Goal: Task Accomplishment & Management: Manage account settings

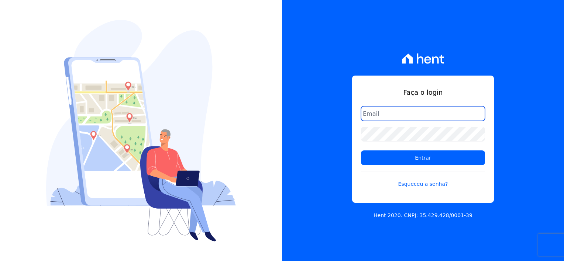
click at [400, 115] on input "email" at bounding box center [423, 113] width 124 height 15
type input "thayna@graalengenharia.com.br"
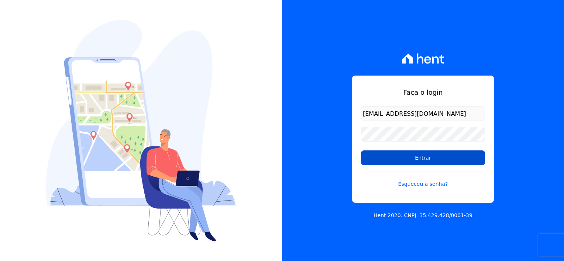
click at [436, 157] on input "Entrar" at bounding box center [423, 158] width 124 height 15
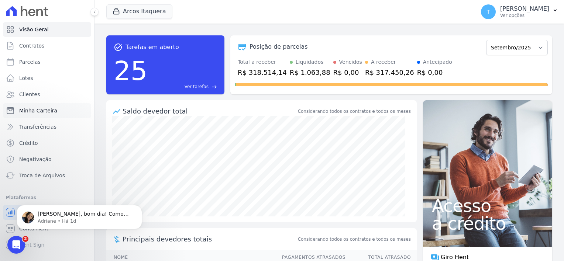
click at [31, 109] on span "Minha Carteira" at bounding box center [38, 110] width 38 height 7
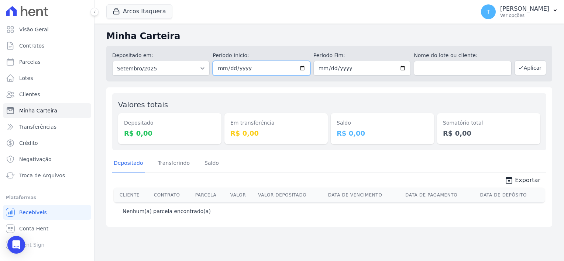
click at [305, 69] on input "[DATE]" at bounding box center [261, 68] width 97 height 15
type input "[DATE]"
click at [402, 68] on input "2025-09-30" at bounding box center [361, 68] width 97 height 15
type input "[DATE]"
click at [533, 69] on button "Aplicar" at bounding box center [531, 68] width 32 height 15
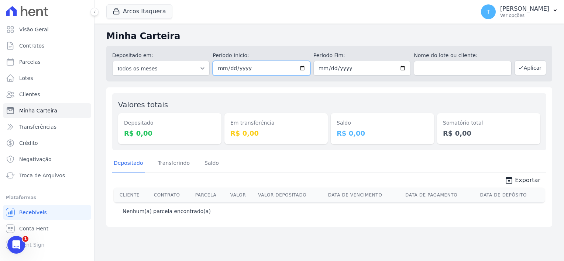
click at [304, 66] on input "[DATE]" at bounding box center [261, 68] width 97 height 15
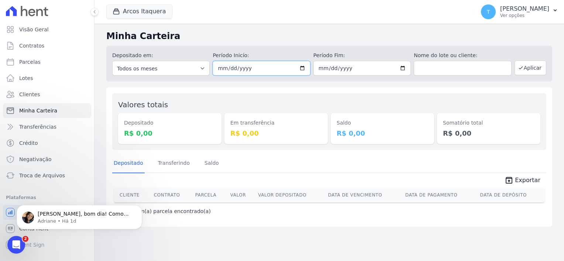
type input "2025-09-23"
click at [532, 72] on button "Aplicar" at bounding box center [531, 68] width 32 height 15
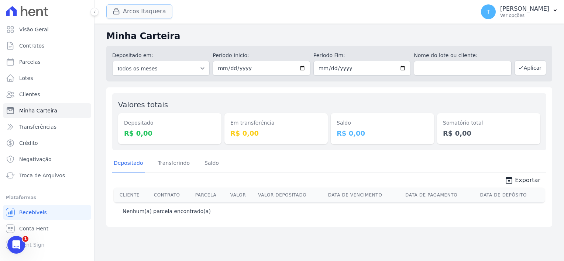
click at [158, 10] on button "Arcos Itaquera" at bounding box center [139, 11] width 66 height 14
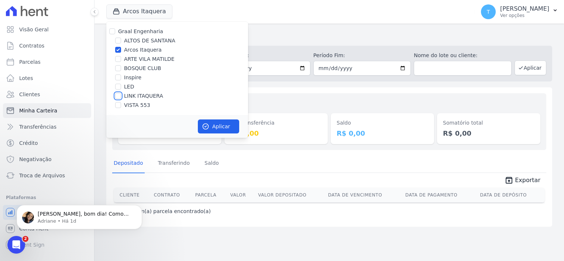
click at [119, 97] on input "LINK ITAQUERA" at bounding box center [118, 96] width 6 height 6
checkbox input "true"
click at [118, 52] on input "Arcos Itaquera" at bounding box center [118, 50] width 6 height 6
checkbox input "false"
click at [216, 128] on button "Aplicar" at bounding box center [218, 127] width 41 height 14
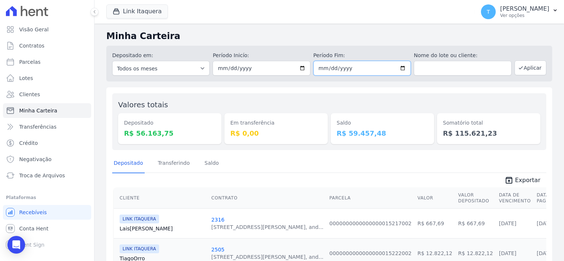
click at [399, 70] on input "[DATE]" at bounding box center [361, 68] width 97 height 15
type input "2025-09-23"
click at [519, 70] on icon "button" at bounding box center [521, 68] width 6 height 6
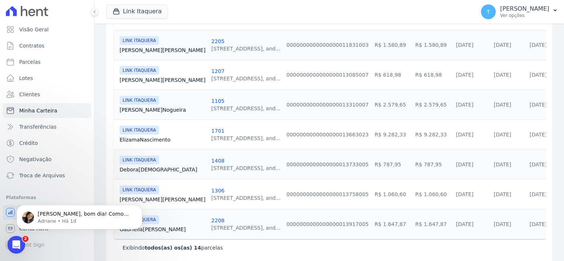
scroll to position [394, 0]
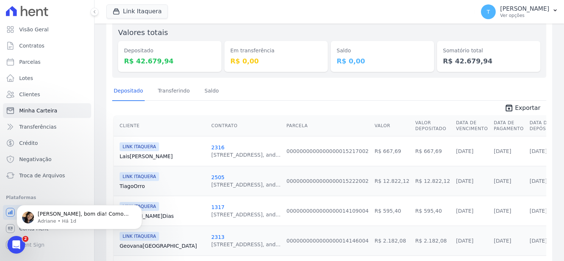
scroll to position [0, 0]
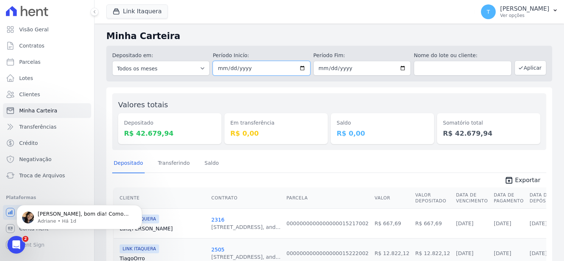
click at [300, 70] on input "2025-09-23" at bounding box center [261, 68] width 97 height 15
type input "[DATE]"
click at [401, 67] on input "2025-09-23" at bounding box center [361, 68] width 97 height 15
type input "[DATE]"
click at [528, 67] on button "Aplicar" at bounding box center [531, 68] width 32 height 15
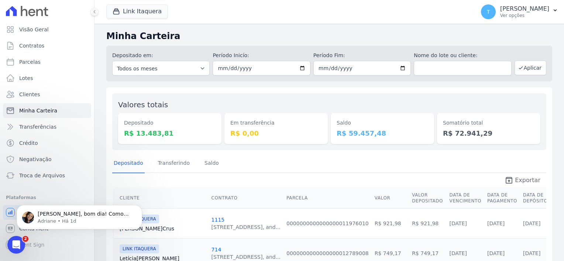
click at [518, 178] on span "Exportar" at bounding box center [527, 180] width 25 height 9
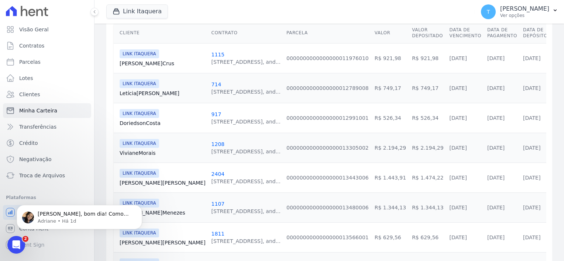
scroll to position [185, 0]
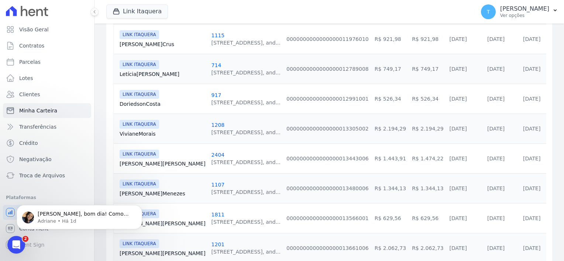
click at [139, 134] on link "Viviane [GEOGRAPHIC_DATA]" at bounding box center [163, 133] width 86 height 7
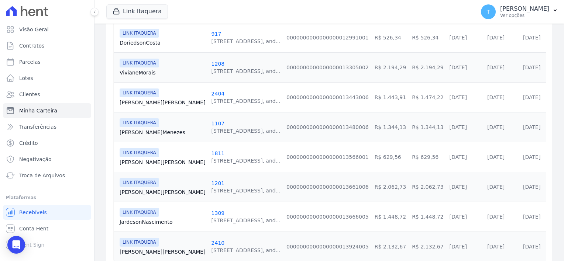
scroll to position [258, 0]
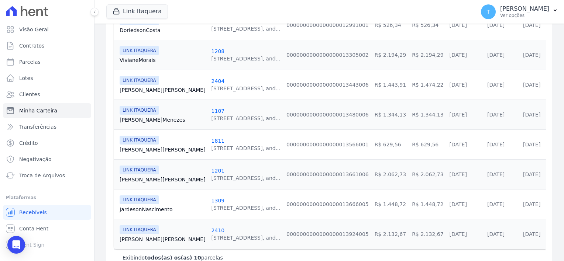
click at [146, 92] on link "[PERSON_NAME] Oliveira" at bounding box center [163, 89] width 86 height 7
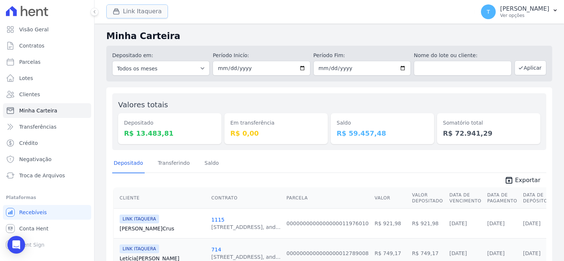
click at [138, 16] on button "Link Itaquera" at bounding box center [137, 11] width 62 height 14
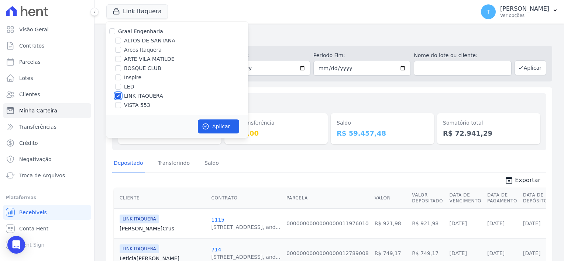
click at [119, 95] on input "LINK ITAQUERA" at bounding box center [118, 96] width 6 height 6
checkbox input "false"
click at [121, 80] on input "Inspire" at bounding box center [118, 78] width 6 height 6
checkbox input "true"
click at [212, 128] on button "Aplicar" at bounding box center [218, 127] width 41 height 14
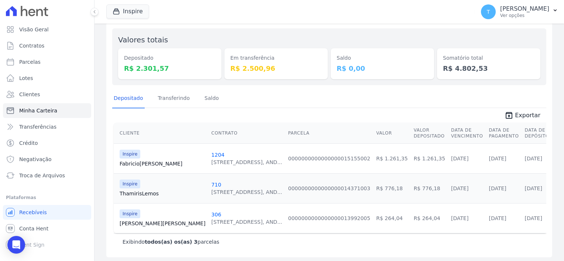
scroll to position [66, 0]
click at [524, 112] on span "Exportar" at bounding box center [527, 114] width 25 height 9
click at [327, 16] on div "Inspire Graal Engenharia [GEOGRAPHIC_DATA] Arcos Itaquera ARTE [GEOGRAPHIC_DATA…" at bounding box center [289, 12] width 366 height 24
